Goal: Task Accomplishment & Management: Manage account settings

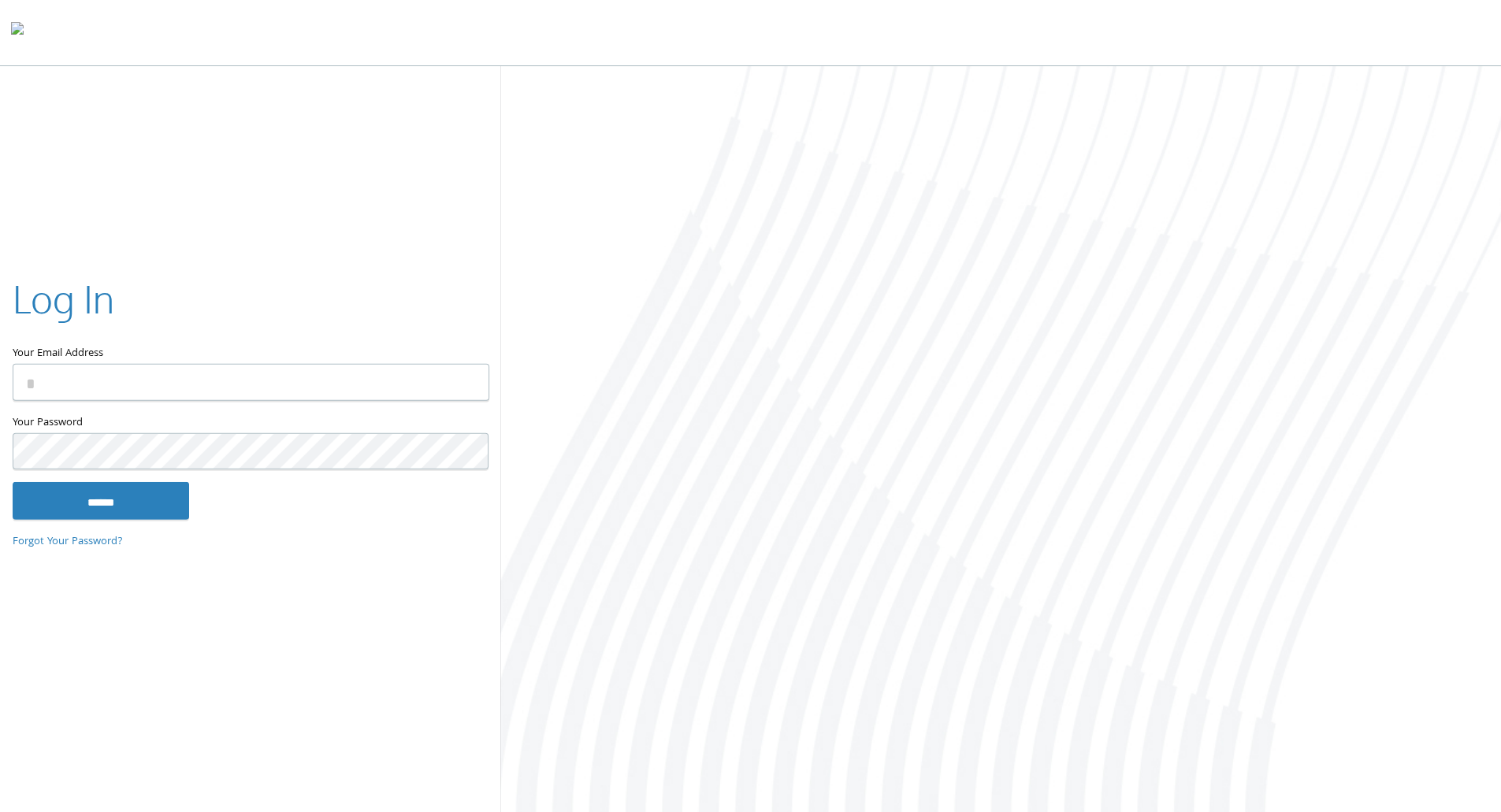
click at [244, 379] on input "Your Email Address" at bounding box center [250, 382] width 477 height 37
type input "**********"
click at [12, 482] on input "******" at bounding box center [100, 501] width 177 height 37
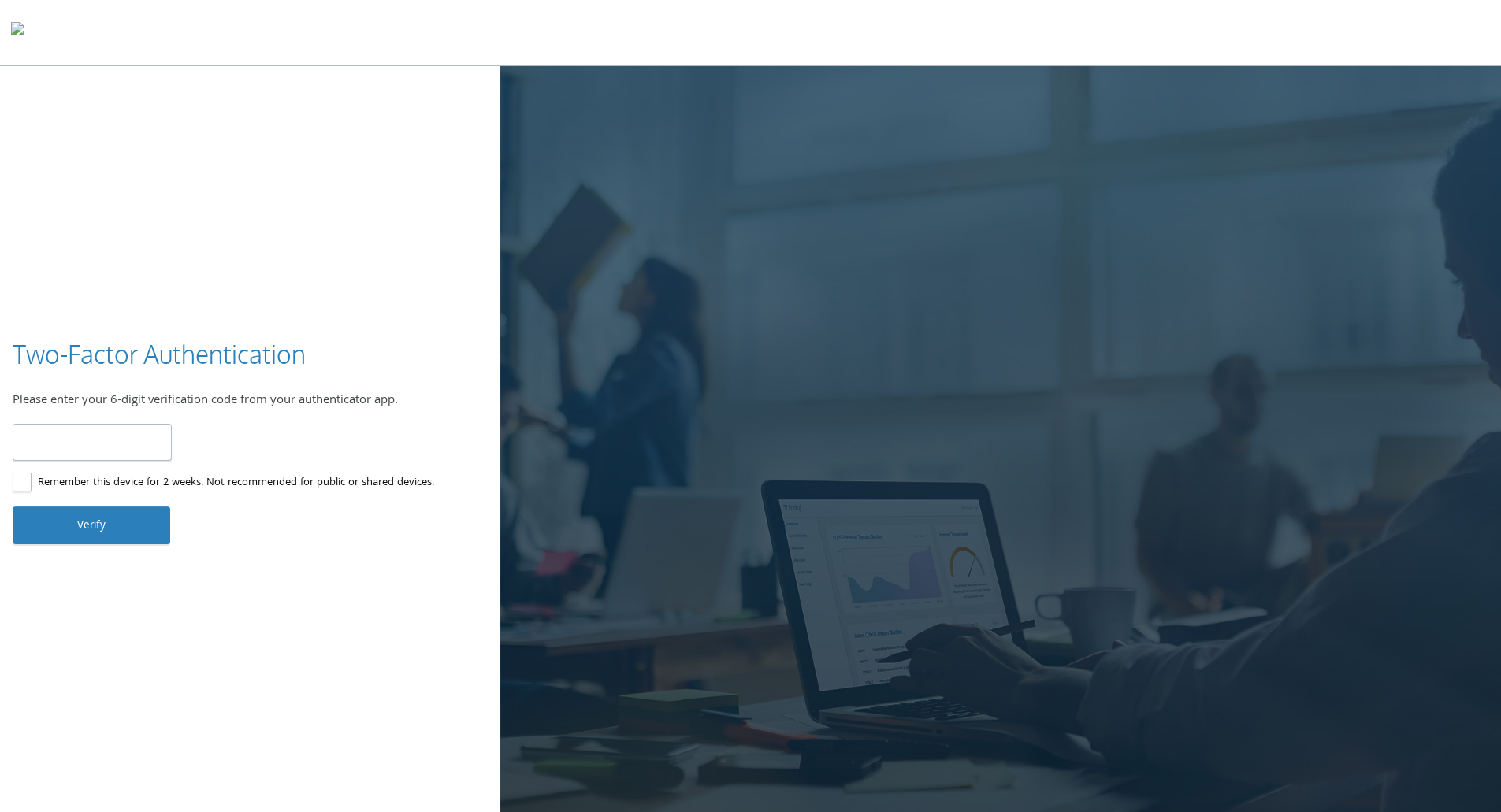
type input "******"
